Goal: Information Seeking & Learning: Learn about a topic

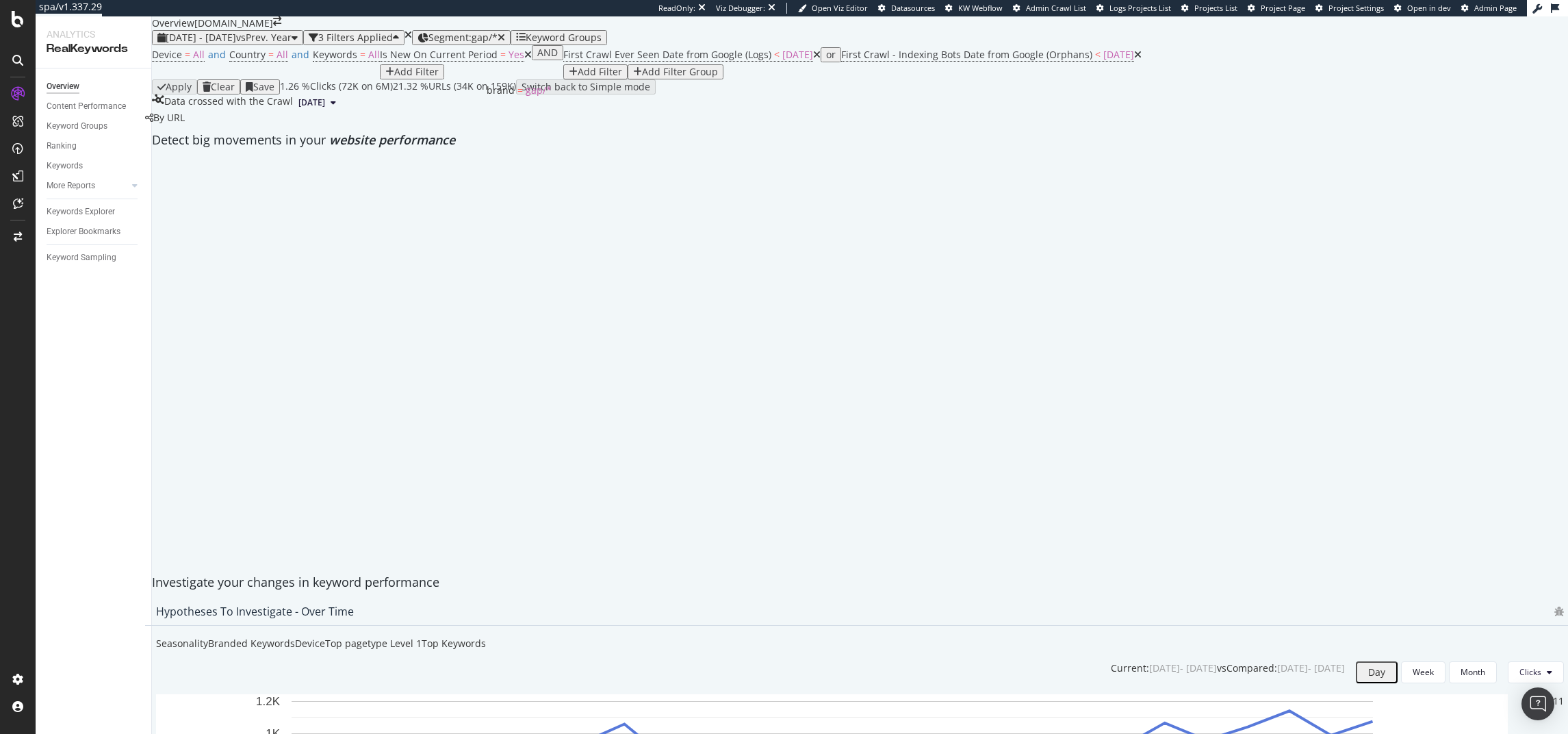
click at [497, 44] on span "Segment: gap/*" at bounding box center [463, 37] width 69 height 13
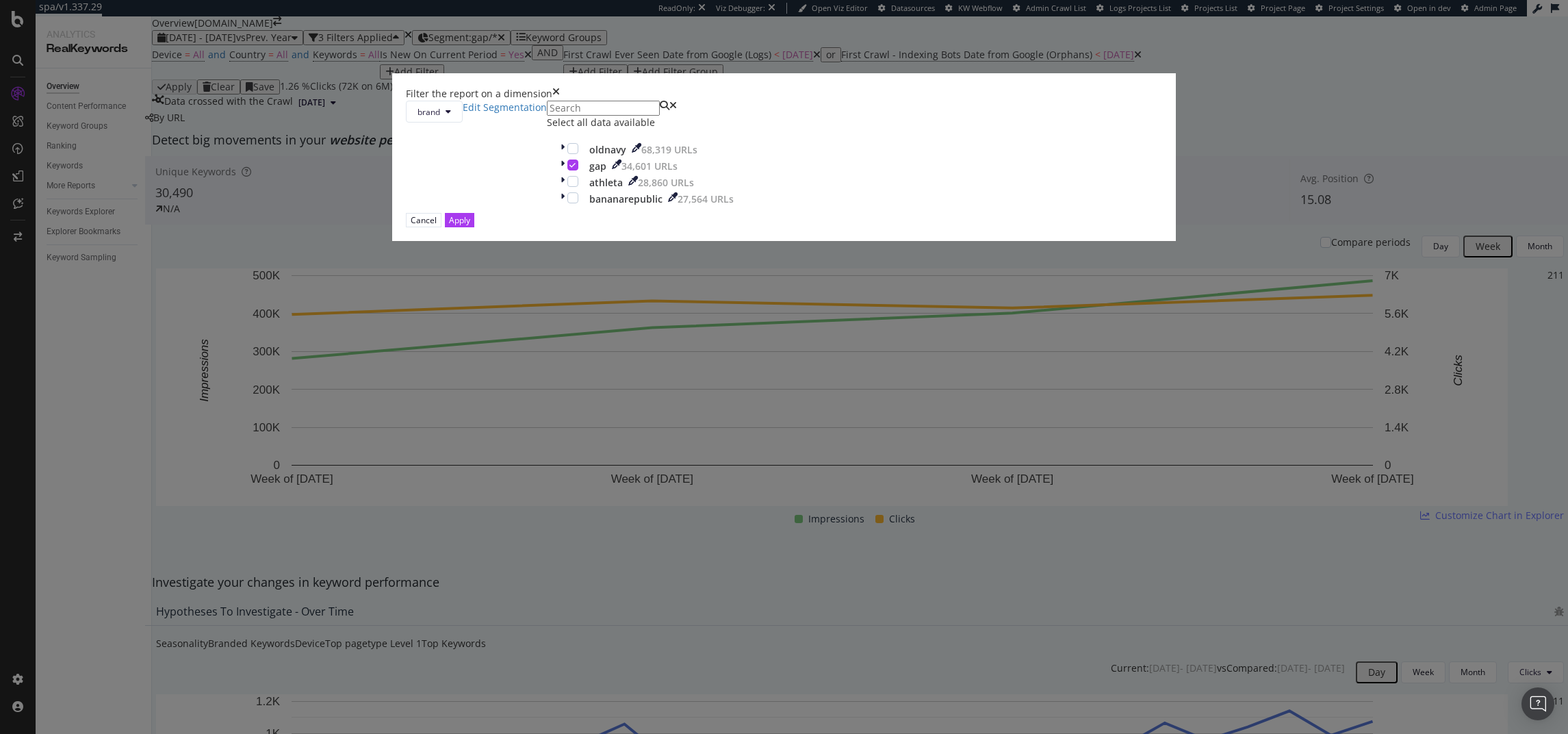
click at [560, 101] on icon "times" at bounding box center [556, 94] width 8 height 14
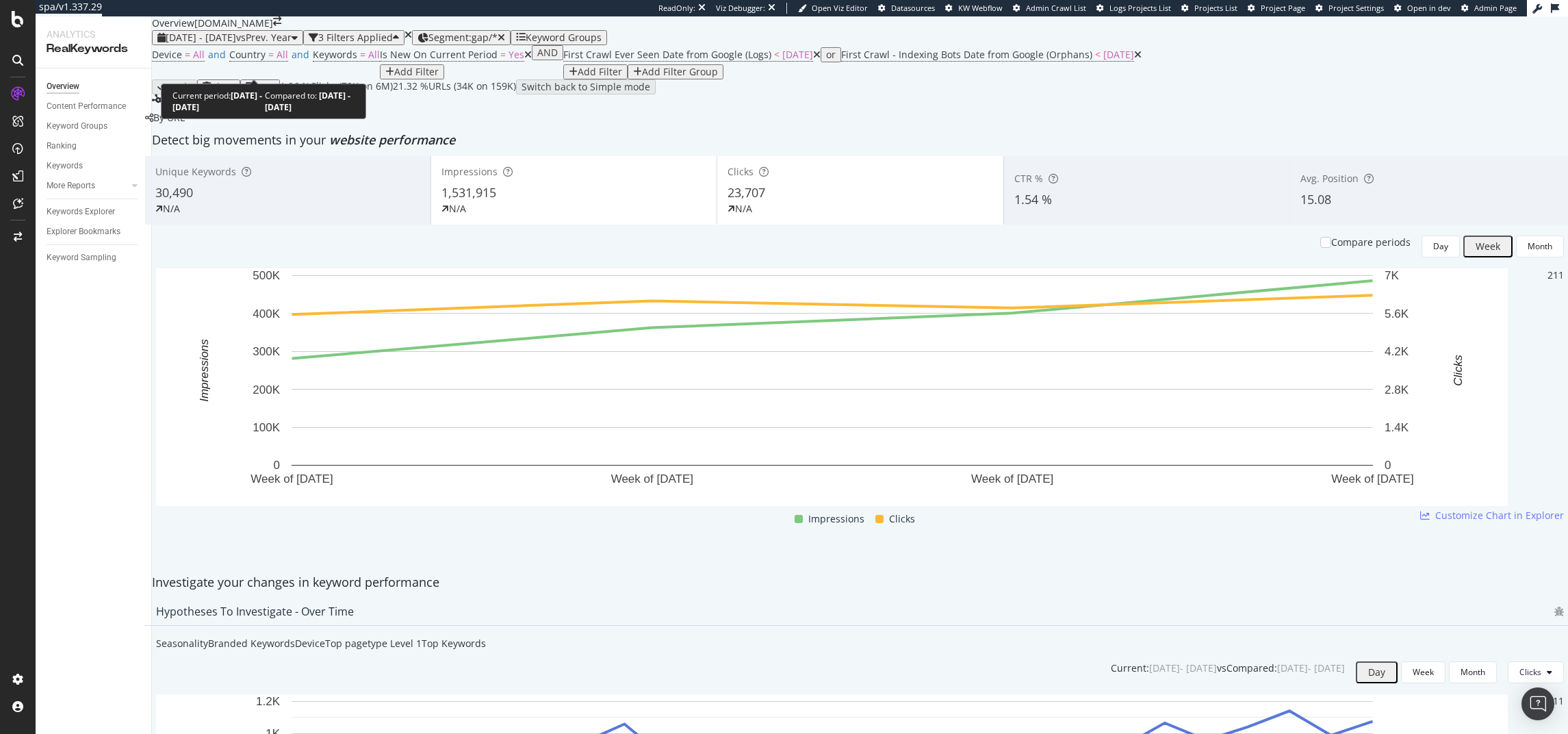
click at [287, 44] on span "vs Prev. Year" at bounding box center [264, 37] width 56 height 13
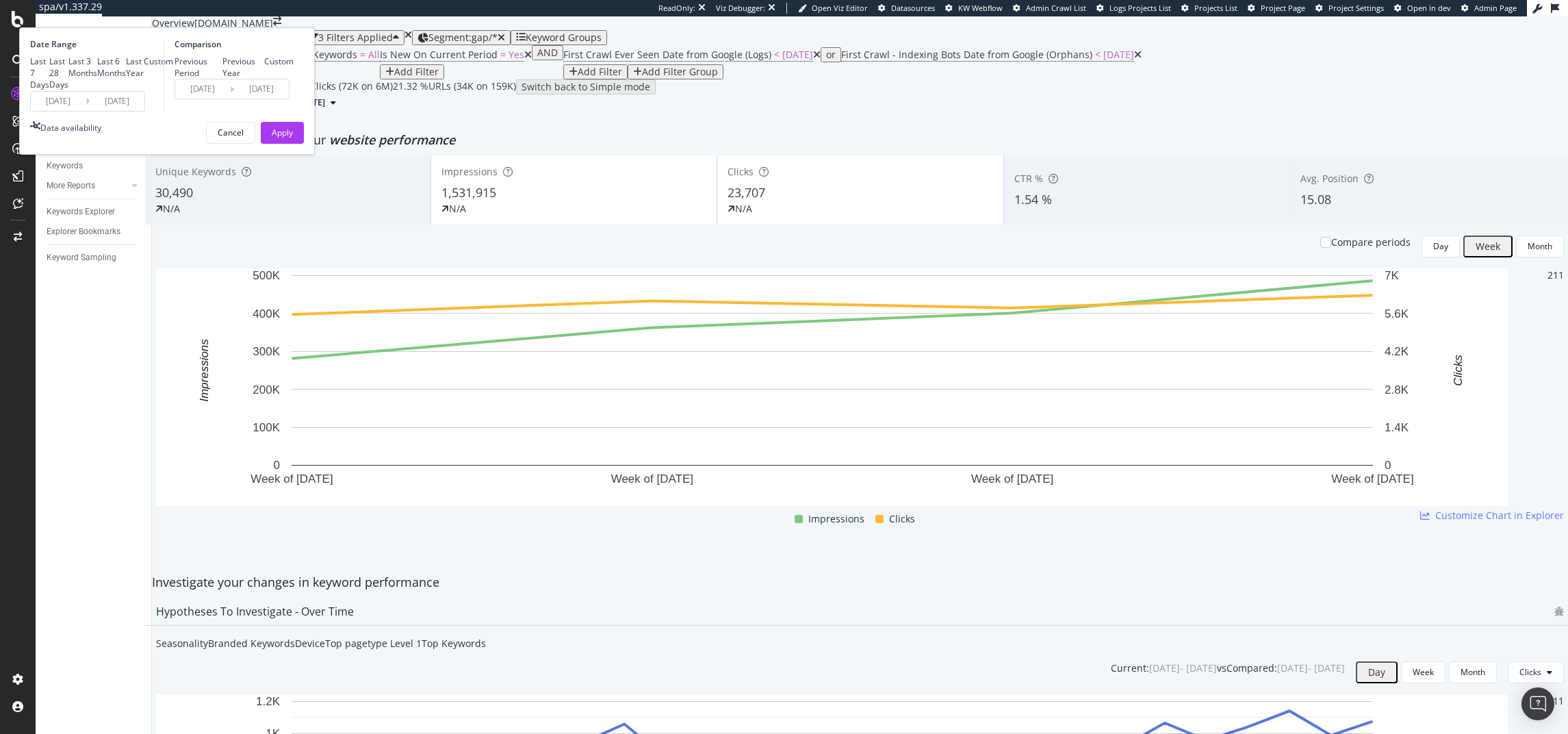
click at [144, 111] on input "2025/05/31" at bounding box center [117, 101] width 55 height 19
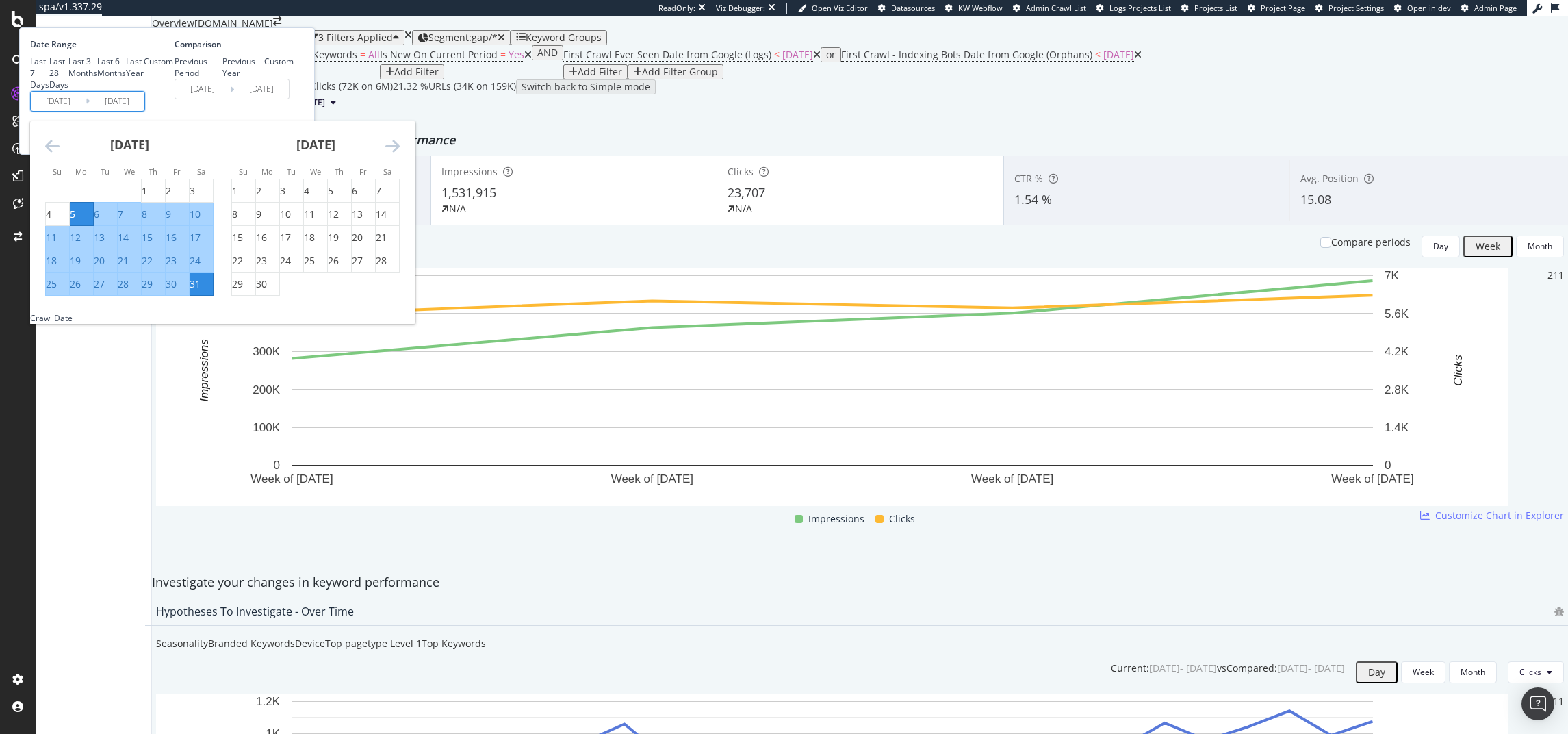
click at [400, 154] on icon "Move forward to switch to the next month." at bounding box center [392, 146] width 15 height 17
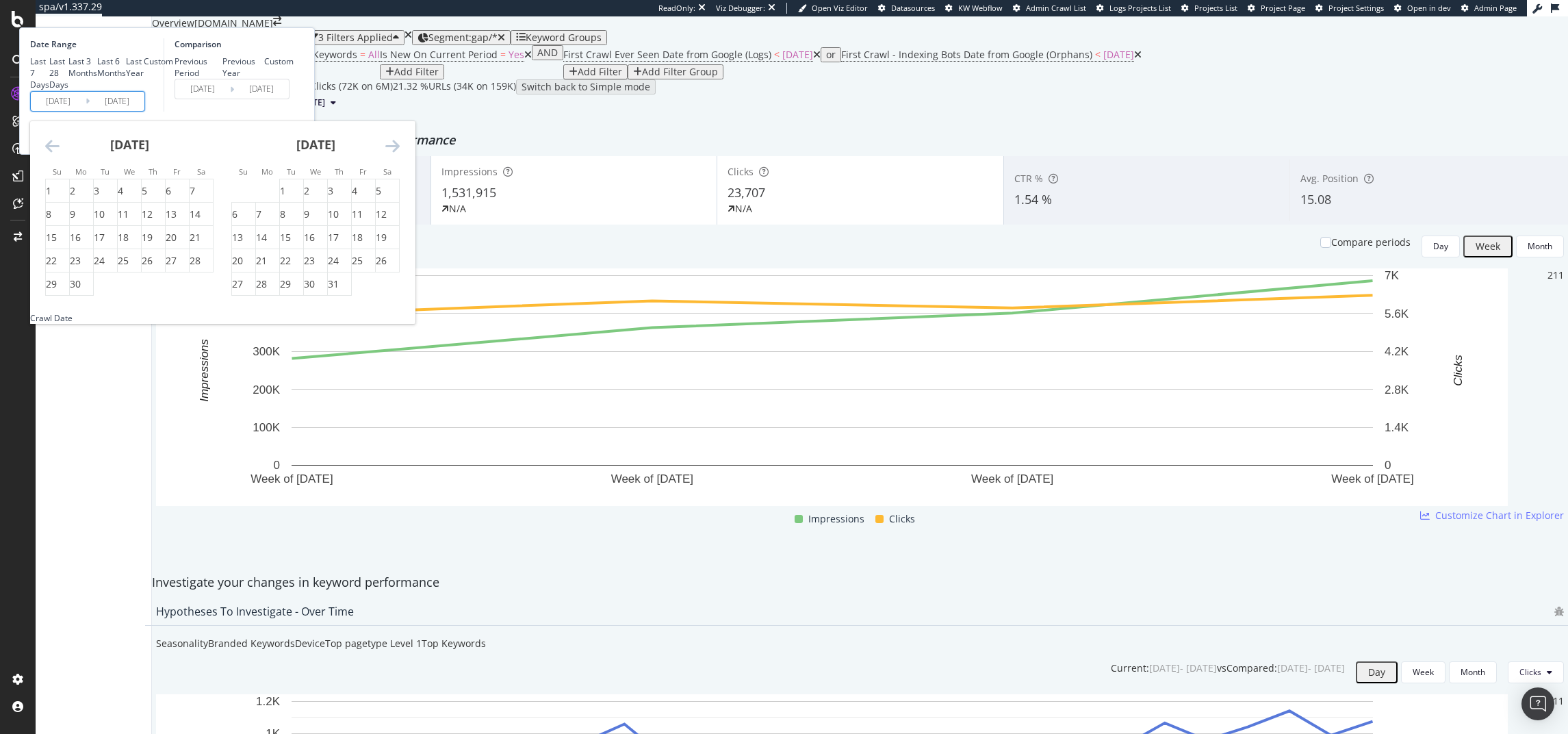
click at [400, 154] on icon "Move forward to switch to the next month." at bounding box center [392, 146] width 15 height 17
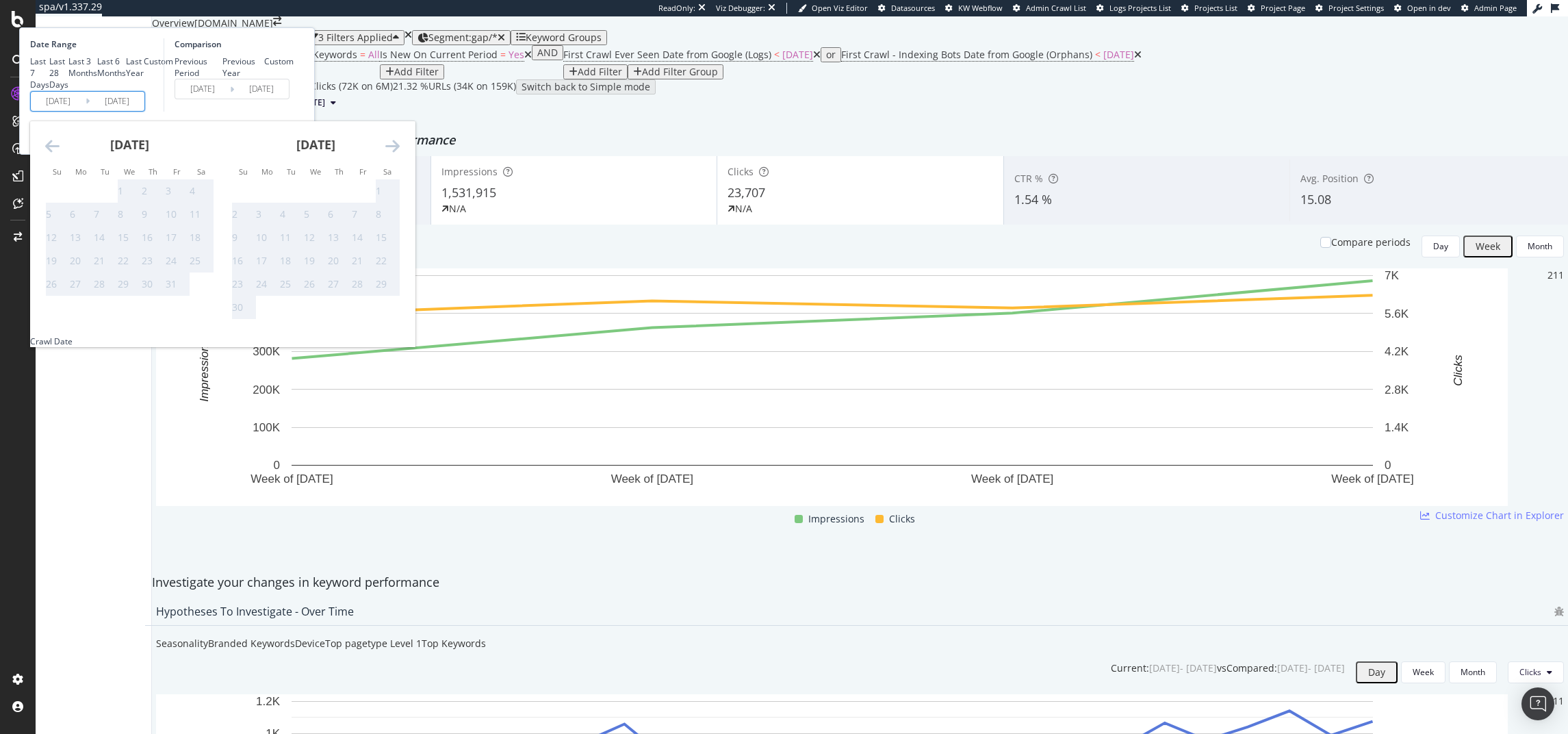
click at [60, 154] on icon "Move backward to switch to the previous month." at bounding box center [52, 146] width 15 height 17
click at [243, 245] on div "14" at bounding box center [238, 238] width 11 height 14
type input "2025/09/14"
type input "2024/09/15"
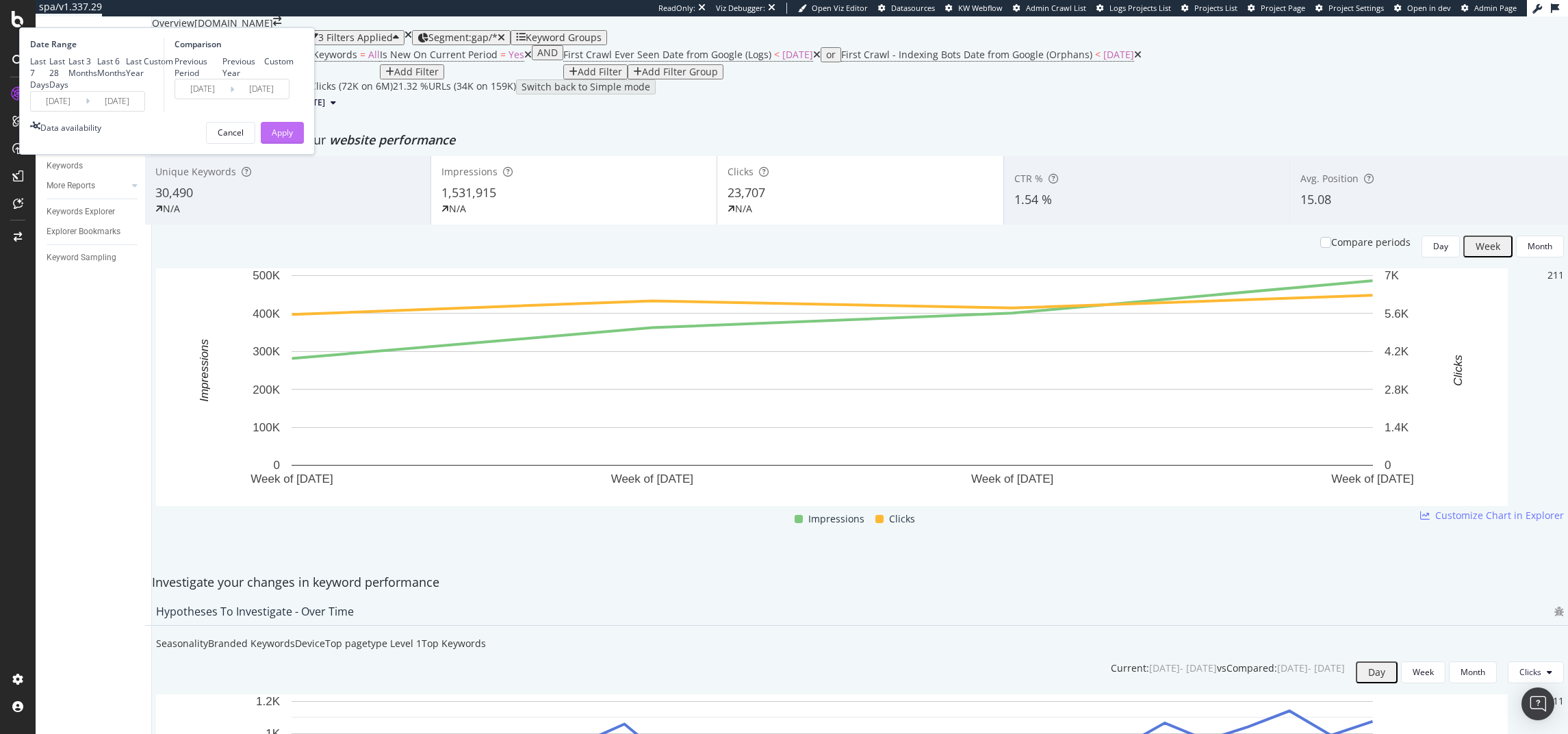
click at [293, 138] on div "Apply" at bounding box center [283, 132] width 21 height 11
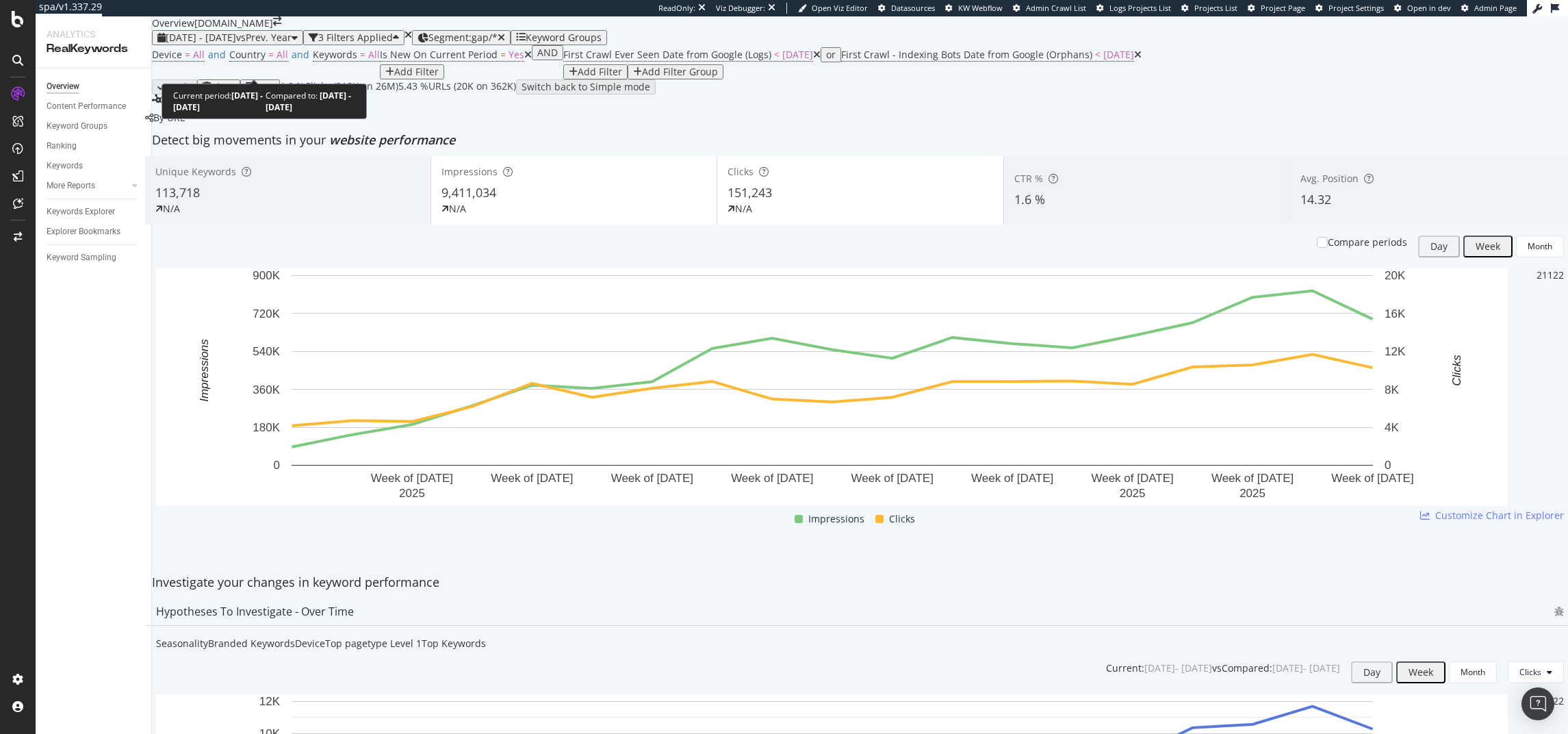
scroll to position [2, 0]
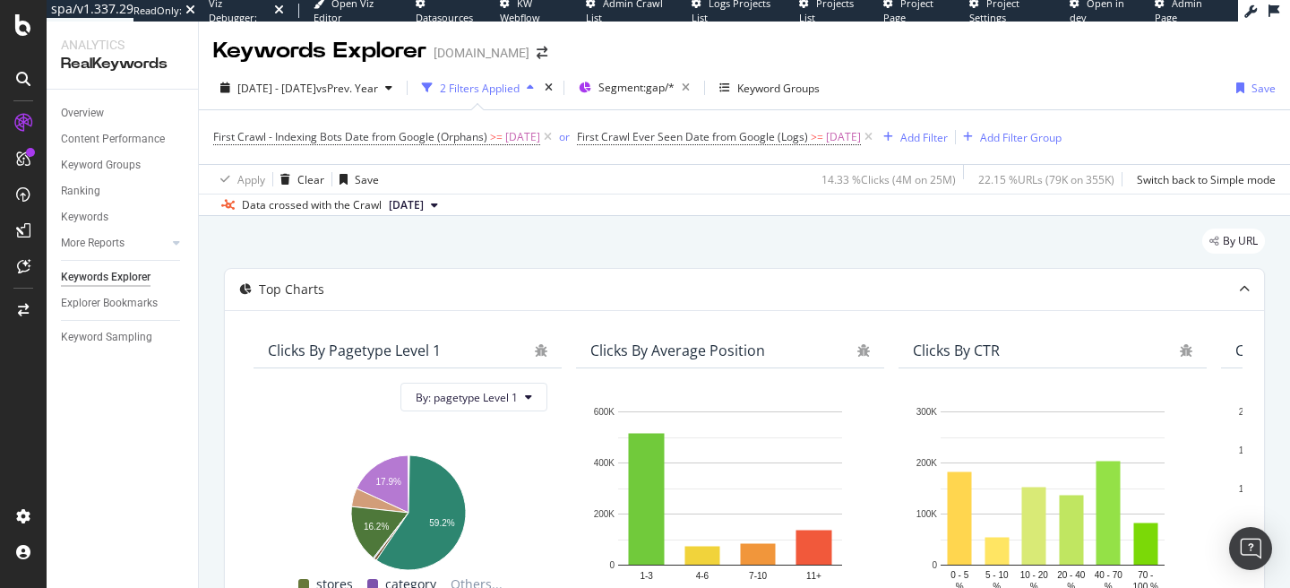
click at [592, 192] on div "Apply Clear Save 14.33 % Clicks ( 4M on 25M ) 22.15 % URLs ( 79K on 355K ) Swit…" at bounding box center [744, 179] width 1091 height 30
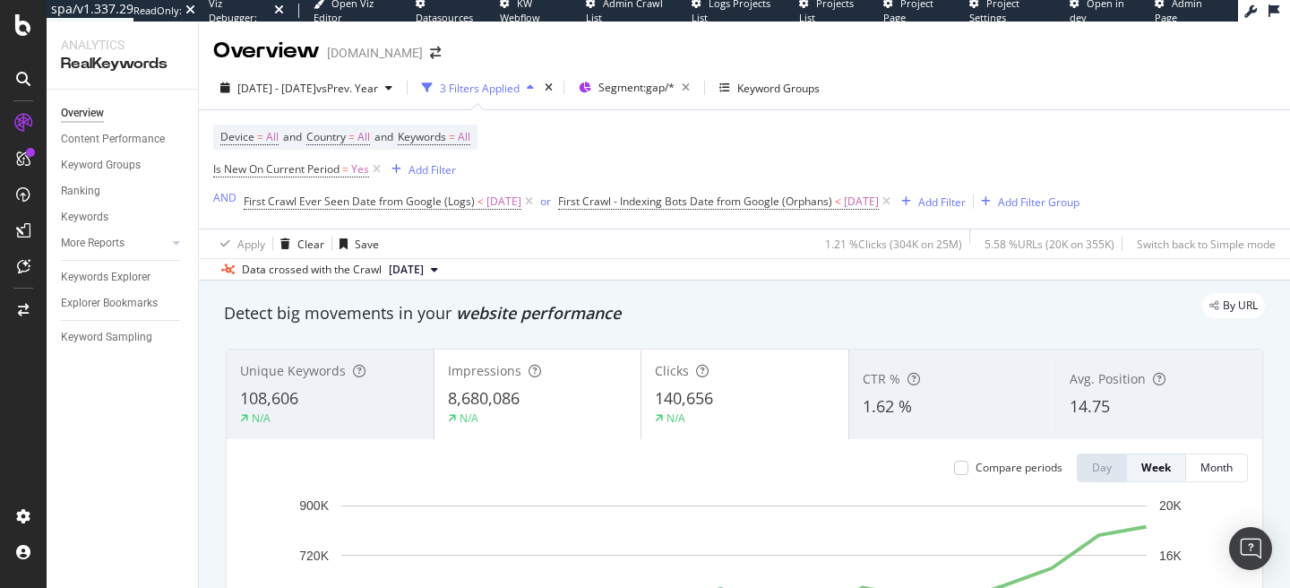
click at [640, 146] on div "Device = All and Country = All and Keywords = All Is New On Current Period = Ye…" at bounding box center [646, 170] width 866 height 90
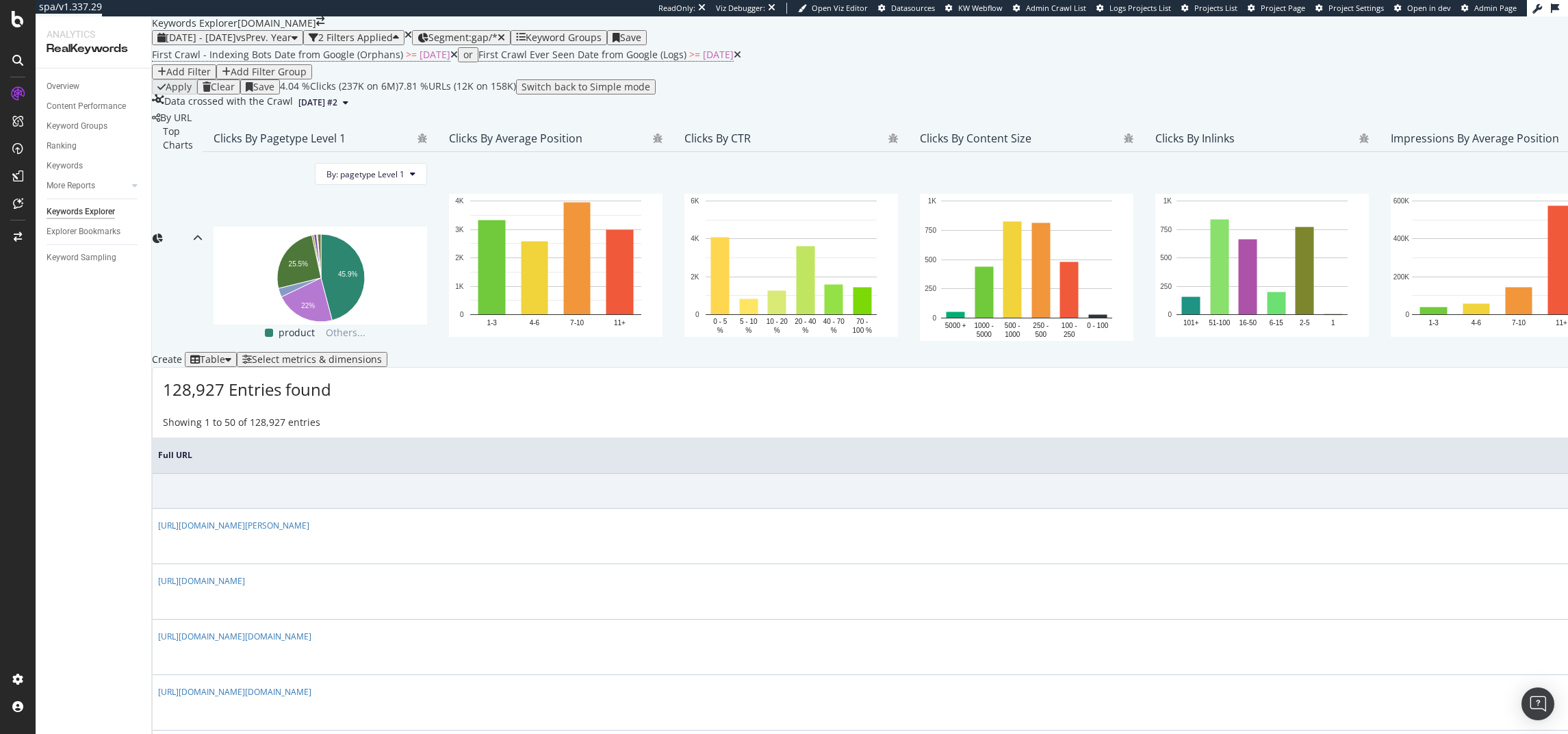
click at [205, 111] on div "Data crossed with the Crawl" at bounding box center [228, 103] width 128 height 17
click at [203, 111] on div "Data crossed with the Crawl" at bounding box center [228, 103] width 128 height 17
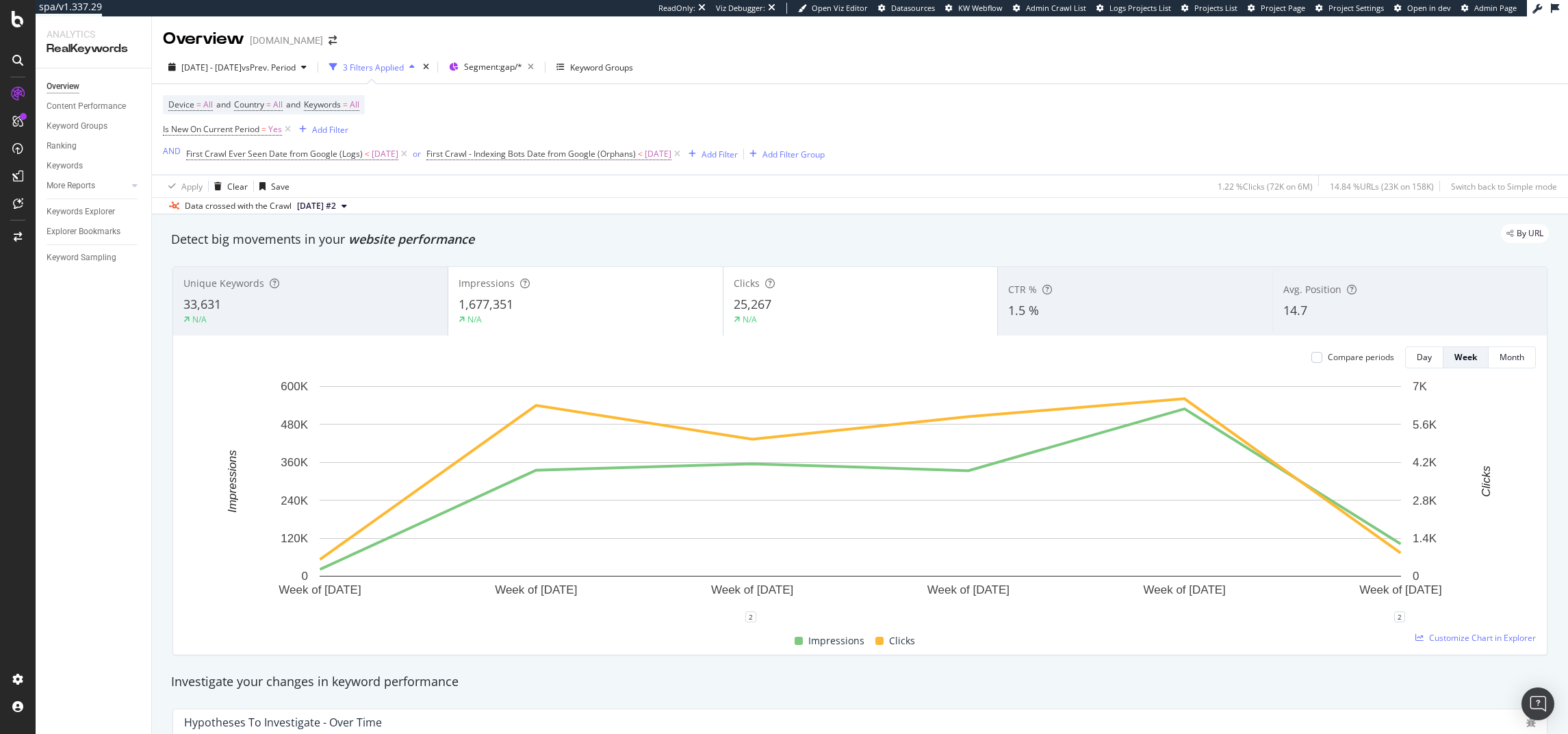
click at [769, 206] on div "Data crossed with the Crawl [DATE] #2" at bounding box center [860, 206] width 1417 height 17
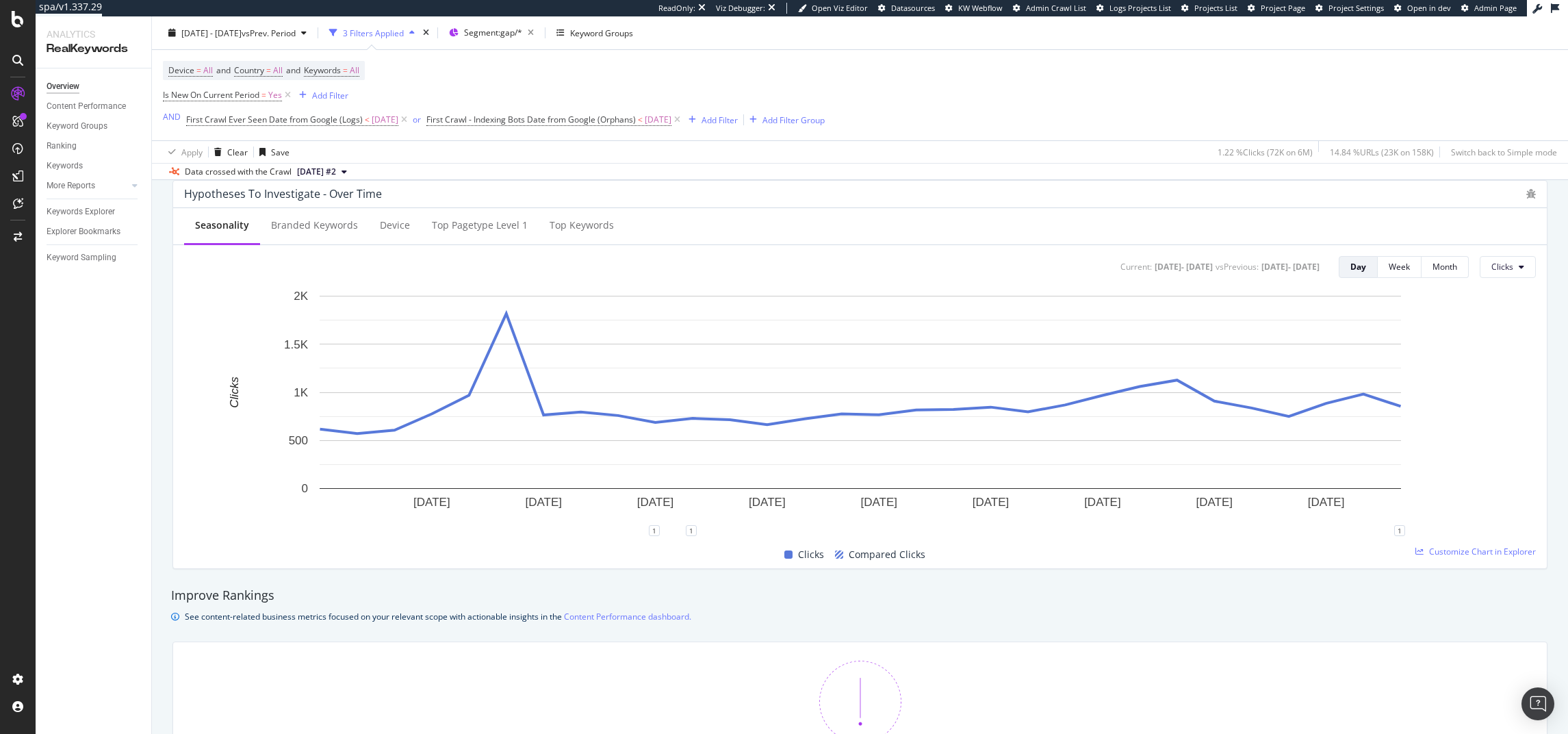
scroll to position [599, 0]
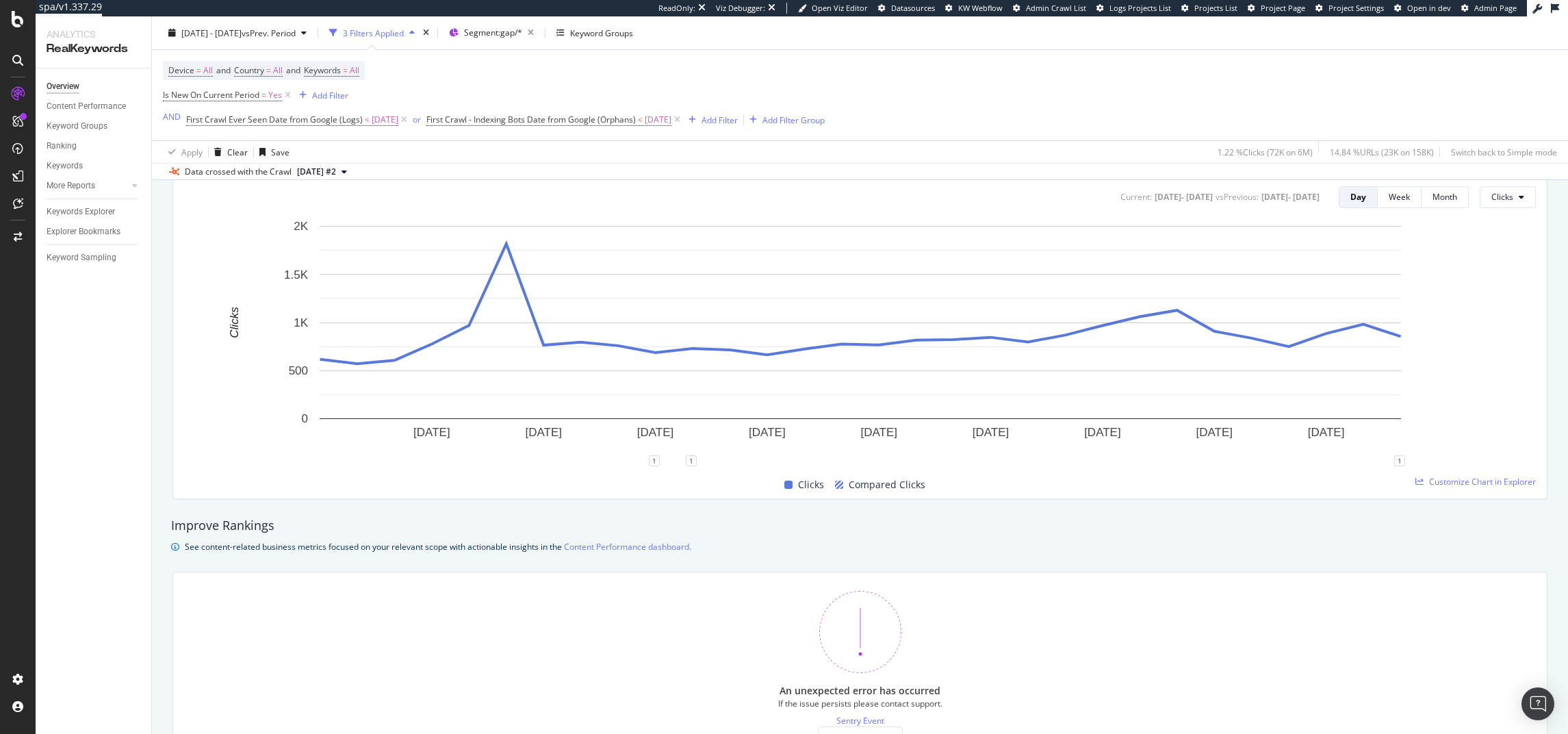
click at [1566, 98] on div "Device = All and Country = All and Keywords = All Is New On Current Period = Ye…" at bounding box center [860, 106] width 1417 height 114
